Goal: Information Seeking & Learning: Understand process/instructions

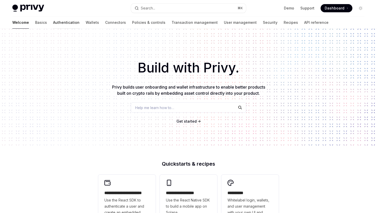
click at [53, 23] on link "Authentication" at bounding box center [66, 22] width 26 height 12
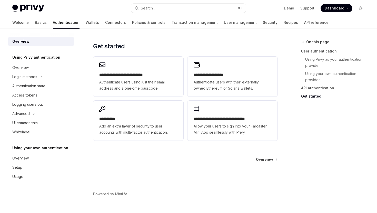
scroll to position [437, 0]
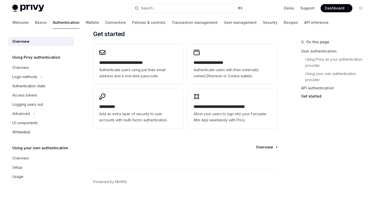
click at [266, 147] on span "Overview" at bounding box center [264, 147] width 17 height 5
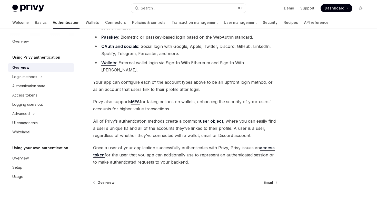
scroll to position [97, 0]
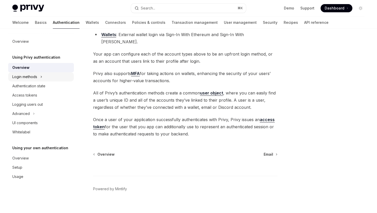
click at [34, 76] on div "Login methods" at bounding box center [24, 77] width 25 height 6
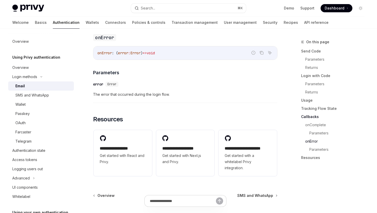
scroll to position [1049, 0]
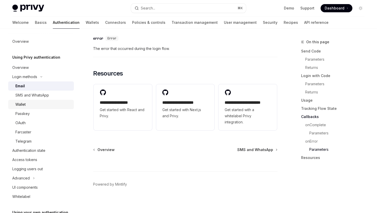
click at [38, 107] on div "Wallet" at bounding box center [42, 105] width 55 height 6
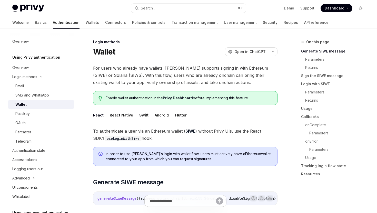
click at [116, 116] on button "React Native" at bounding box center [121, 115] width 23 height 12
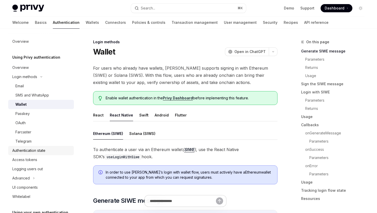
click at [51, 151] on div "Authentication state" at bounding box center [41, 151] width 58 height 6
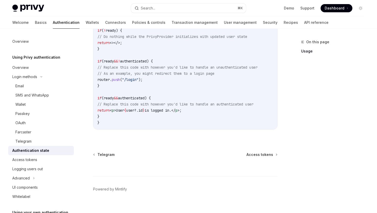
scroll to position [220, 0]
click at [30, 179] on div "Advanced" at bounding box center [41, 178] width 66 height 9
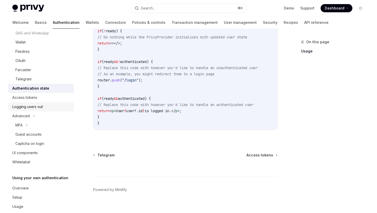
scroll to position [71, 0]
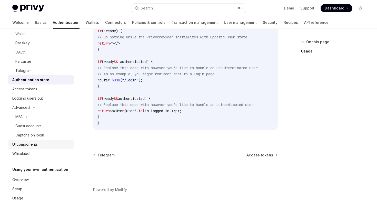
click at [31, 146] on div "UI components" at bounding box center [24, 145] width 25 height 6
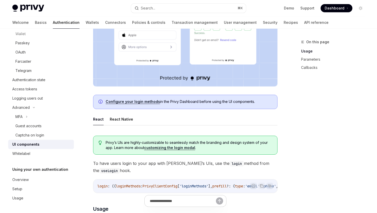
scroll to position [208, 0]
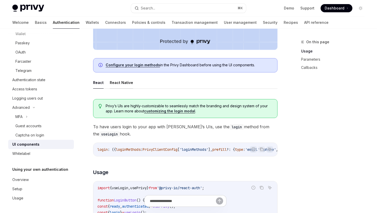
click at [122, 85] on button "React Native" at bounding box center [121, 83] width 23 height 12
type textarea "*"
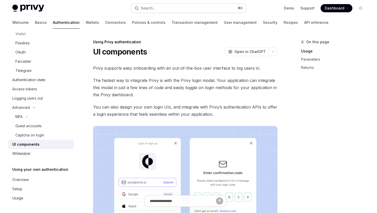
click at [154, 9] on div "Search..." at bounding box center [148, 8] width 14 height 6
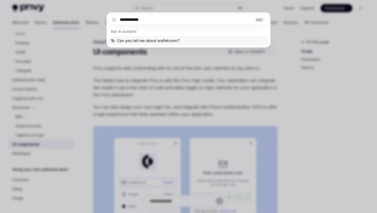
type input "**********"
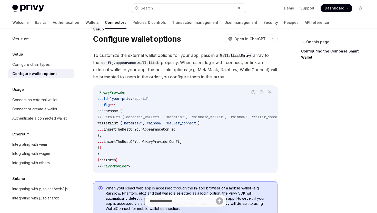
scroll to position [13, 0]
click at [239, 55] on code "WalletListEntry" at bounding box center [235, 56] width 35 height 6
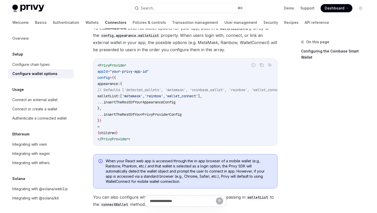
scroll to position [0, 0]
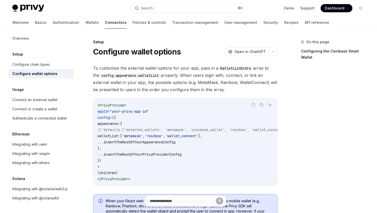
click at [54, 69] on link "Configure wallet options" at bounding box center [41, 73] width 66 height 9
click at [53, 65] on div "Configure chain types" at bounding box center [41, 65] width 58 height 6
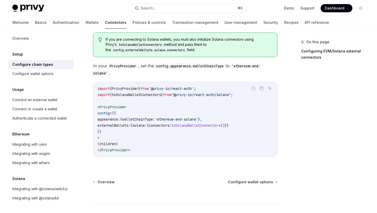
scroll to position [103, 0]
click at [34, 76] on div "Configure wallet options" at bounding box center [32, 74] width 41 height 6
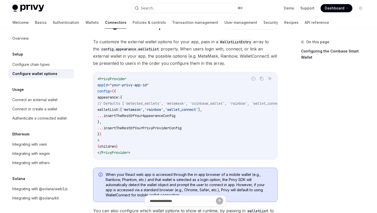
scroll to position [27, 0]
click at [37, 109] on div "Connect or create a wallet" at bounding box center [34, 109] width 45 height 6
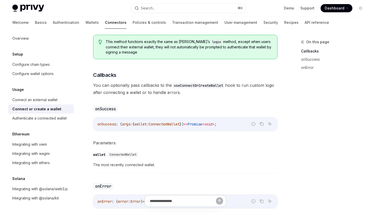
scroll to position [266, 0]
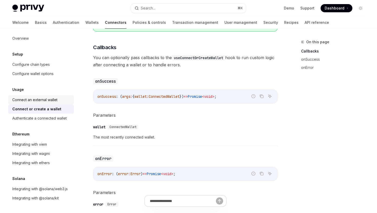
click at [45, 101] on div "Connect an external wallet" at bounding box center [34, 100] width 45 height 6
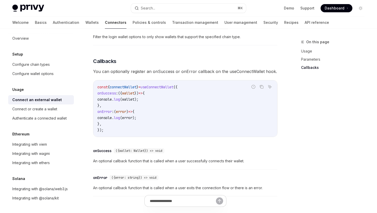
scroll to position [246, 0]
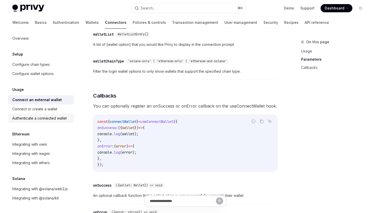
click at [41, 119] on div "Authenticate a connected wallet" at bounding box center [39, 118] width 54 height 6
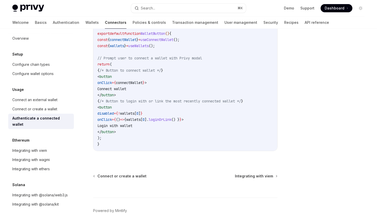
scroll to position [335, 0]
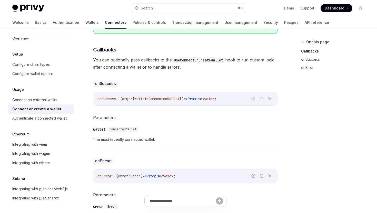
scroll to position [266, 0]
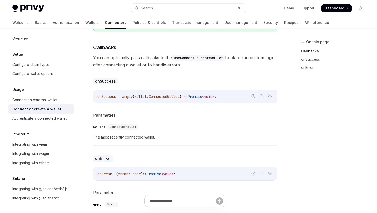
type textarea "*"
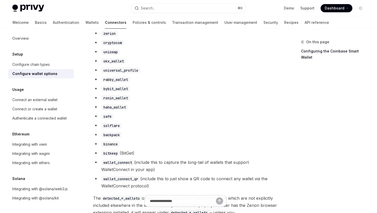
scroll to position [349, 0]
